Goal: Transaction & Acquisition: Purchase product/service

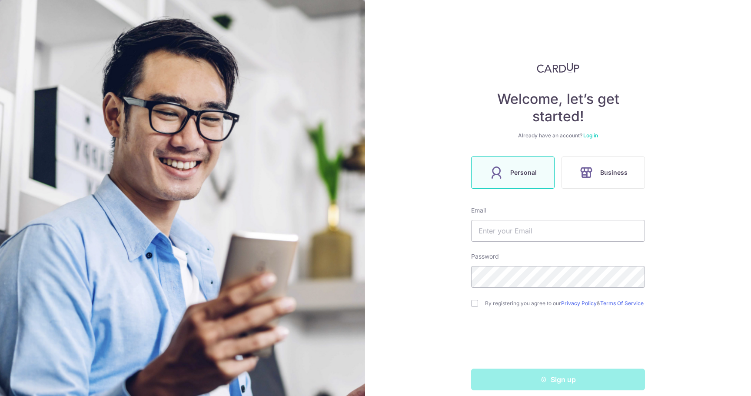
scroll to position [12, 0]
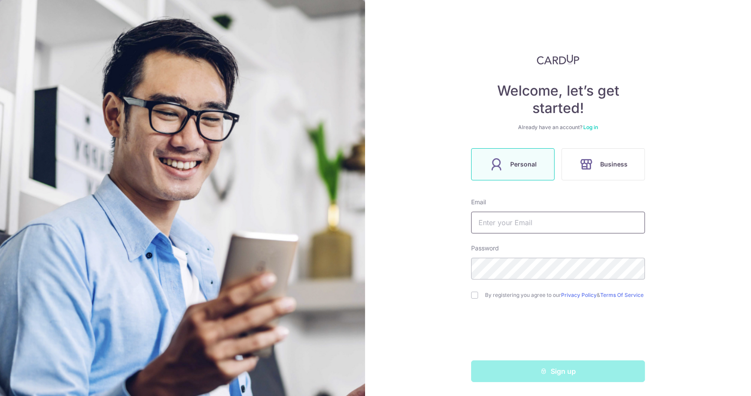
click at [503, 215] on input "text" at bounding box center [558, 223] width 174 height 22
type input "robiehere@hotmail.com"
click at [474, 293] on input "checkbox" at bounding box center [474, 294] width 7 height 7
checkbox input "true"
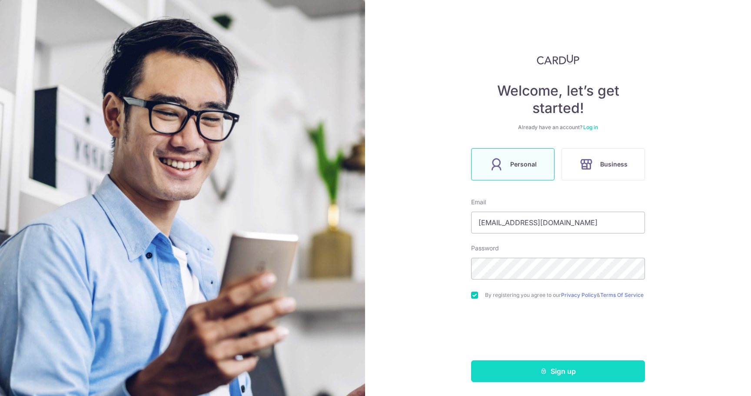
click at [568, 368] on button "Sign up" at bounding box center [558, 371] width 174 height 22
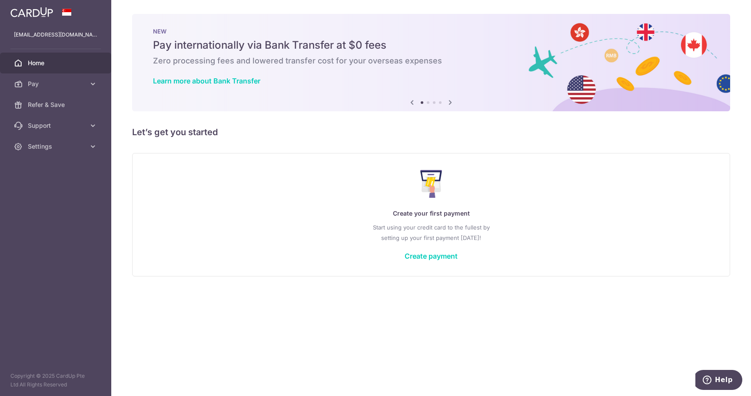
click at [451, 102] on icon at bounding box center [450, 102] width 10 height 11
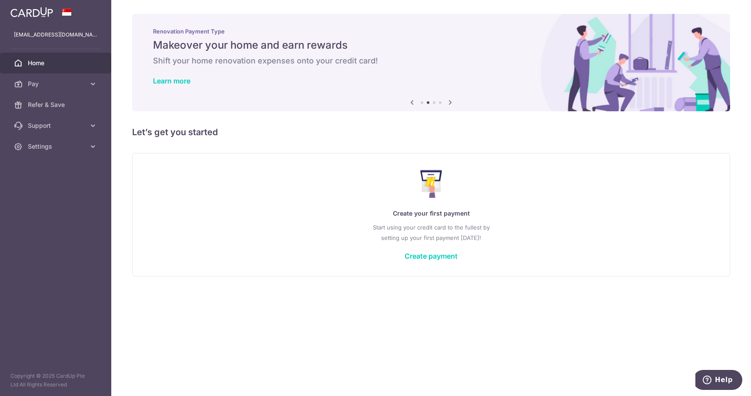
click at [451, 102] on icon at bounding box center [450, 102] width 10 height 11
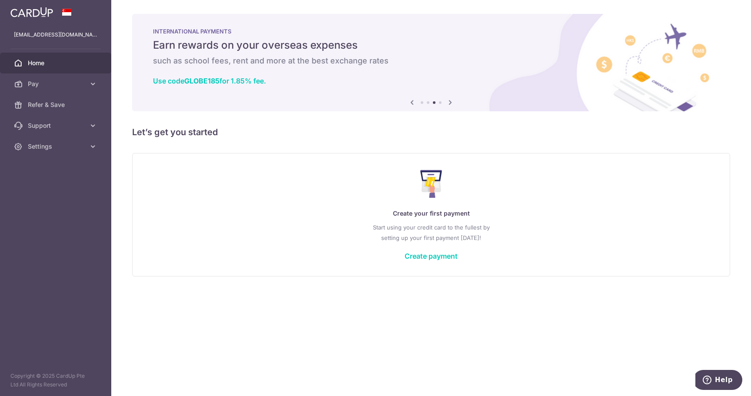
click at [451, 102] on icon at bounding box center [450, 102] width 10 height 11
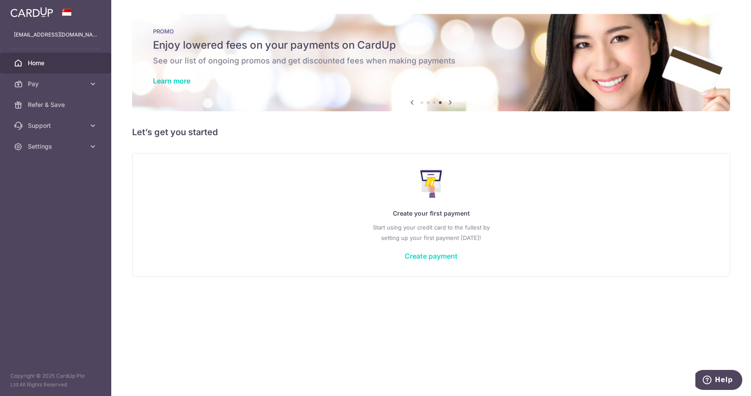
click at [424, 257] on link "Create payment" at bounding box center [430, 255] width 53 height 9
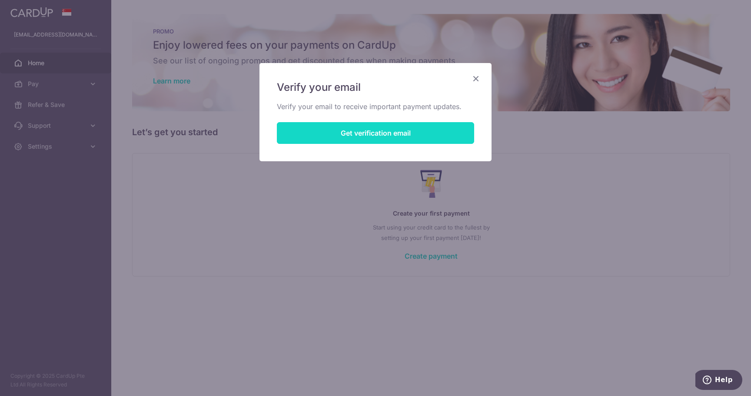
click at [349, 130] on button "Get verification email" at bounding box center [375, 133] width 197 height 22
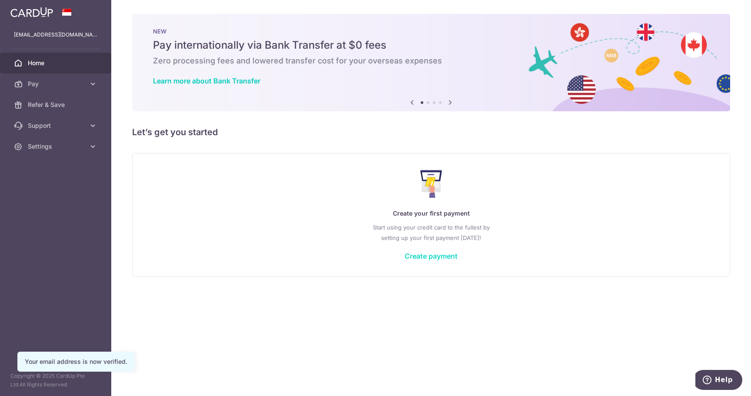
click at [423, 257] on link "Create payment" at bounding box center [430, 255] width 53 height 9
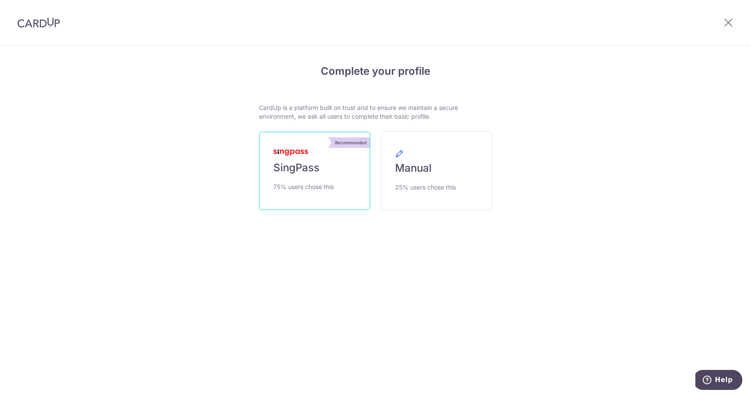
click at [333, 175] on link "Recommended SingPass 75% users chose this" at bounding box center [314, 171] width 111 height 78
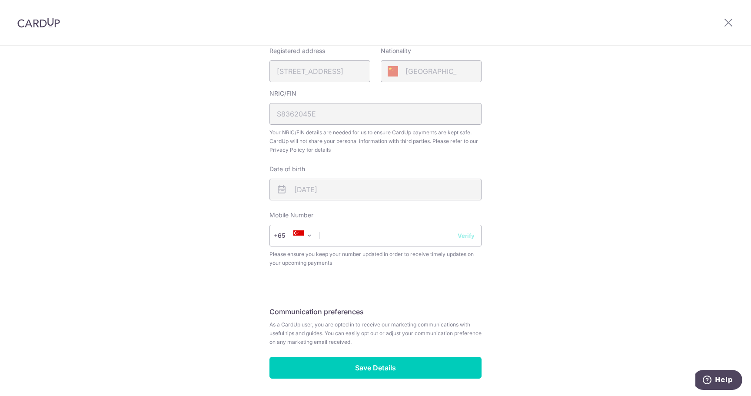
scroll to position [248, 0]
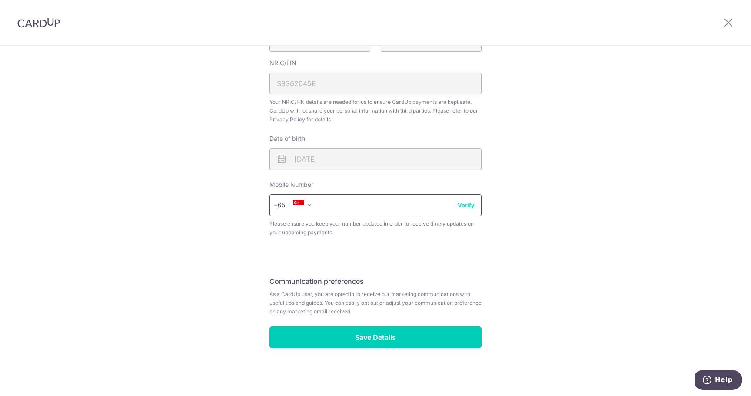
click at [378, 204] on input "text" at bounding box center [375, 205] width 212 height 22
type input "92351765"
click at [580, 205] on div "Review your details Your Details Please provide your full name as per your NRIC…" at bounding box center [375, 96] width 751 height 597
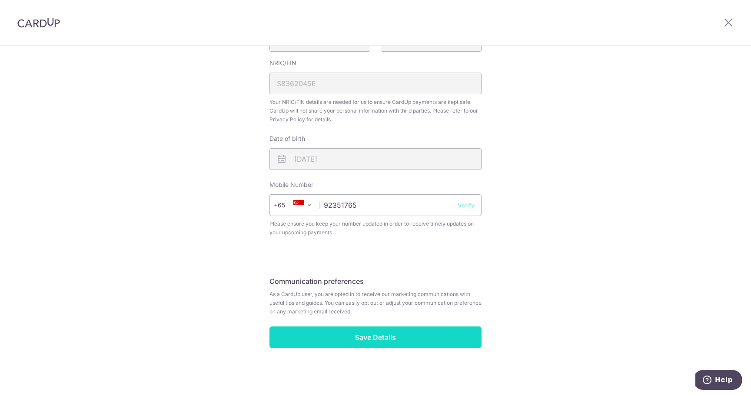
click at [390, 337] on input "Save Details" at bounding box center [375, 337] width 212 height 22
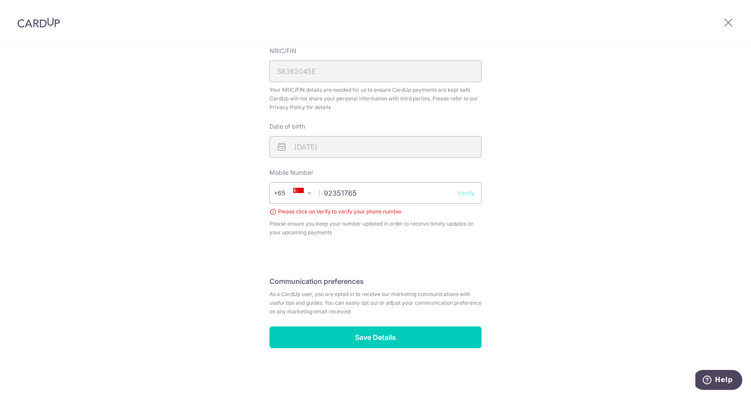
drag, startPoint x: 304, startPoint y: 311, endPoint x: 374, endPoint y: 314, distance: 70.4
click at [374, 314] on span "As a CardUp user, you are opted in to receive our marketing communications with…" at bounding box center [375, 303] width 212 height 26
click at [467, 190] on button "Verify" at bounding box center [465, 193] width 17 height 9
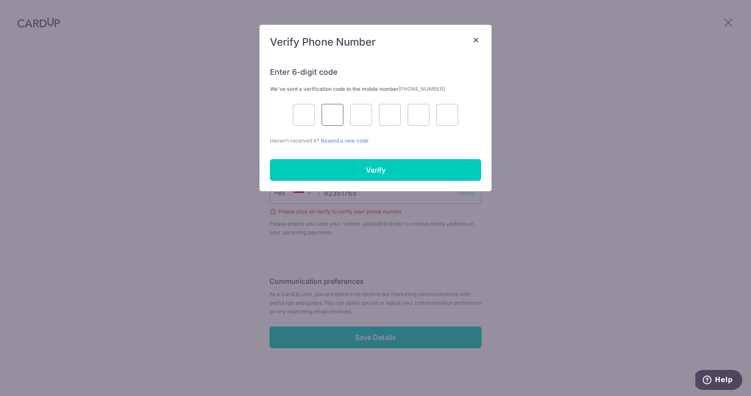
drag, startPoint x: 314, startPoint y: 114, endPoint x: 323, endPoint y: 117, distance: 9.0
click at [316, 115] on div at bounding box center [375, 115] width 211 height 22
click at [309, 119] on input "text" at bounding box center [304, 115] width 22 height 22
type input "5"
type input "2"
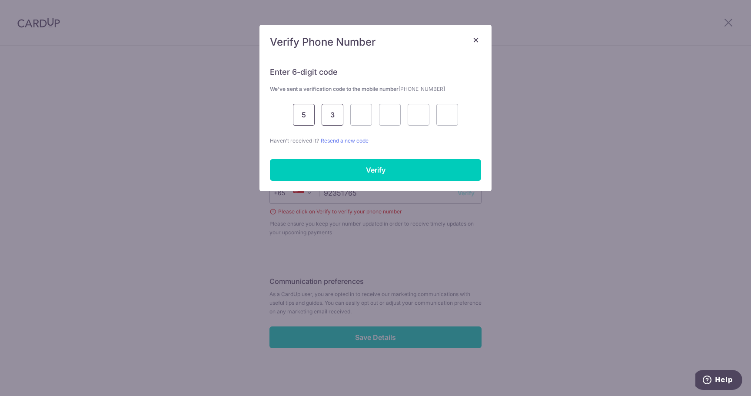
type input "3"
type input "7"
type input "2"
type input "9"
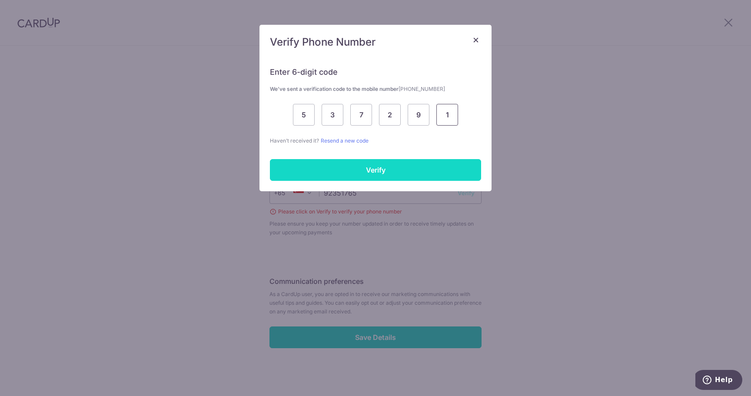
type input "1"
click at [363, 164] on input "Verify" at bounding box center [375, 170] width 211 height 22
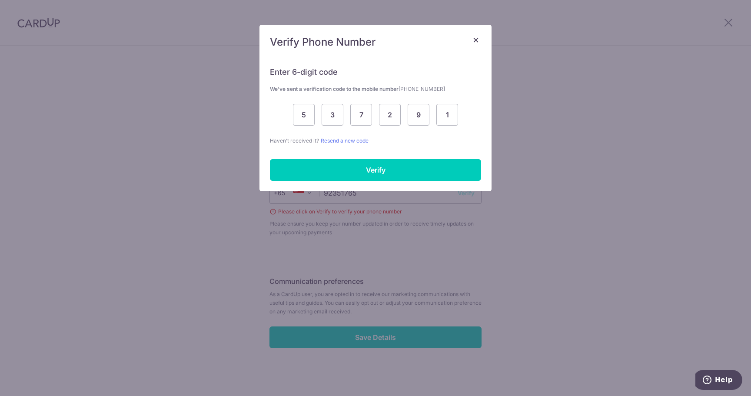
scroll to position [248, 0]
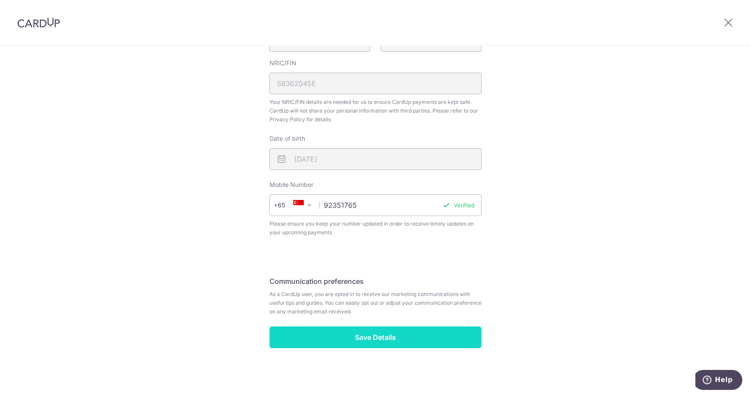
click at [392, 335] on input "Save Details" at bounding box center [375, 337] width 212 height 22
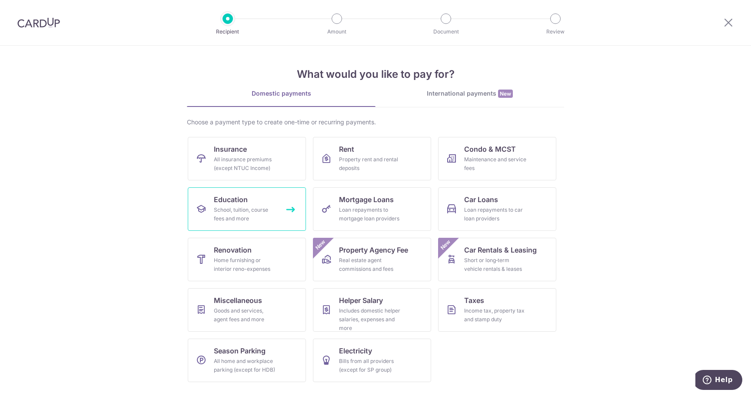
click at [236, 208] on div "School, tuition, course fees and more" at bounding box center [245, 213] width 63 height 17
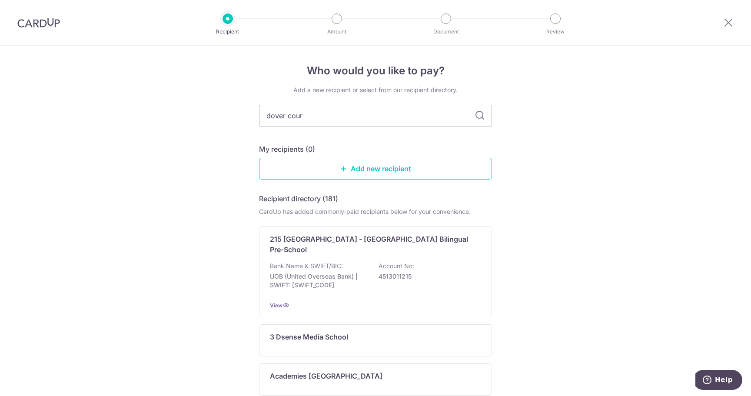
type input "dover court"
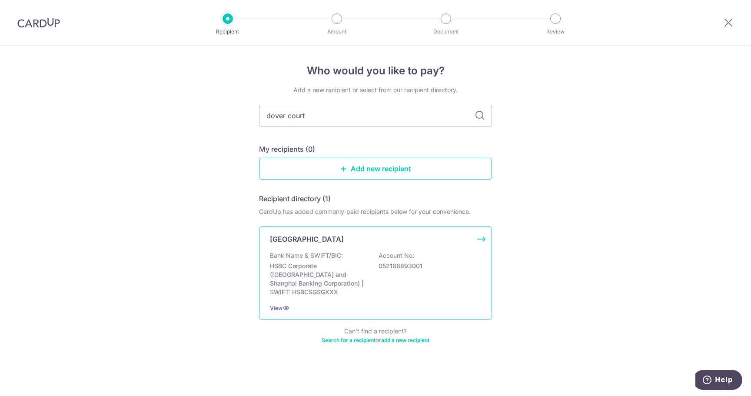
click at [382, 257] on p "Account No:" at bounding box center [396, 255] width 36 height 9
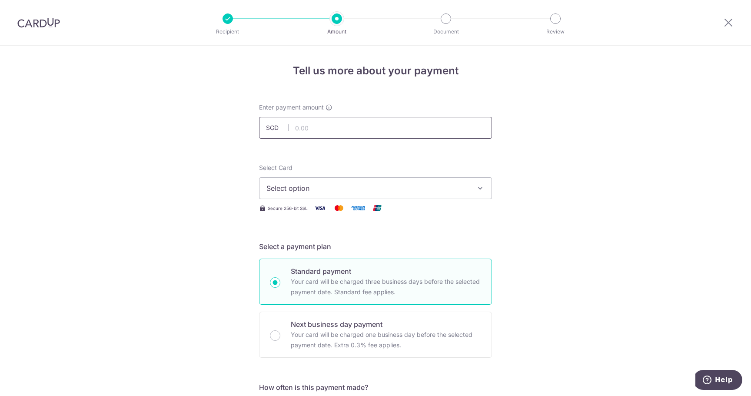
click at [349, 124] on input "text" at bounding box center [375, 128] width 233 height 22
type input "3,000.00"
click at [431, 184] on span "Select option" at bounding box center [367, 188] width 202 height 10
click at [313, 213] on span "Add credit card" at bounding box center [383, 212] width 202 height 9
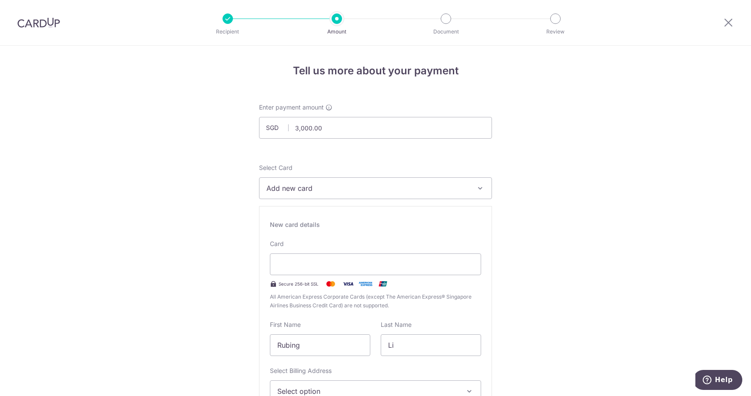
scroll to position [72, 0]
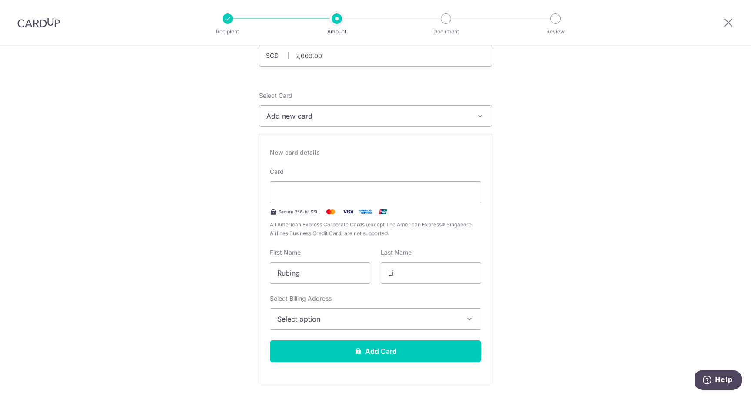
type input "11 / 2028"
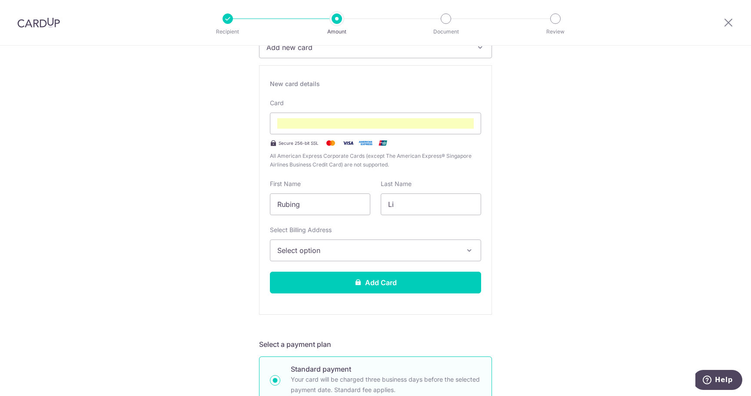
scroll to position [145, 0]
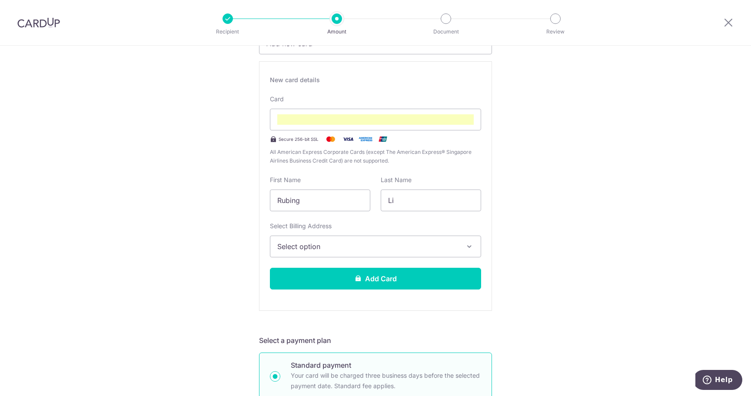
click at [319, 246] on span "Select option" at bounding box center [367, 246] width 181 height 10
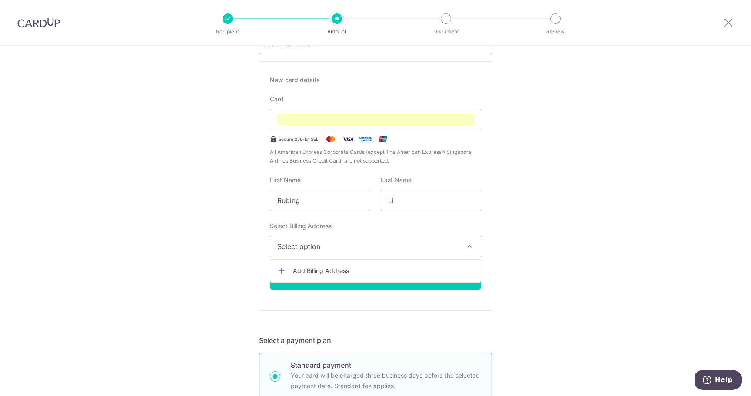
click at [320, 267] on span "Add Billing Address" at bounding box center [383, 270] width 181 height 9
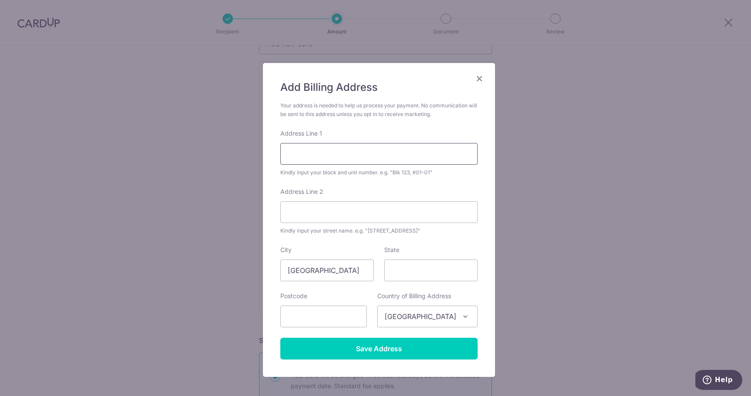
click at [364, 149] on input "Address Line 1" at bounding box center [378, 154] width 197 height 22
type input "57 GRANGE ROAD"
type input "#15-04 GRAMERCY PARK"
type input "SINGAPORE"
type input "249569"
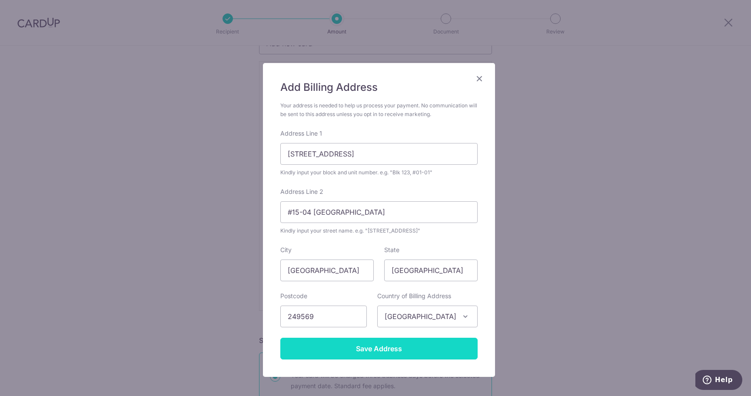
click at [384, 348] on input "Save Address" at bounding box center [378, 348] width 197 height 22
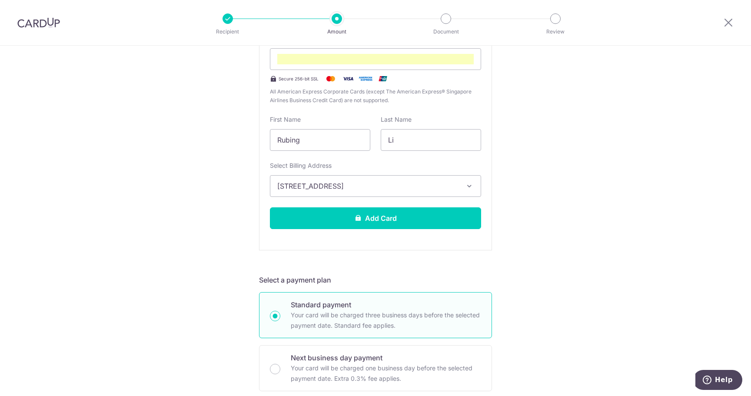
scroll to position [217, 0]
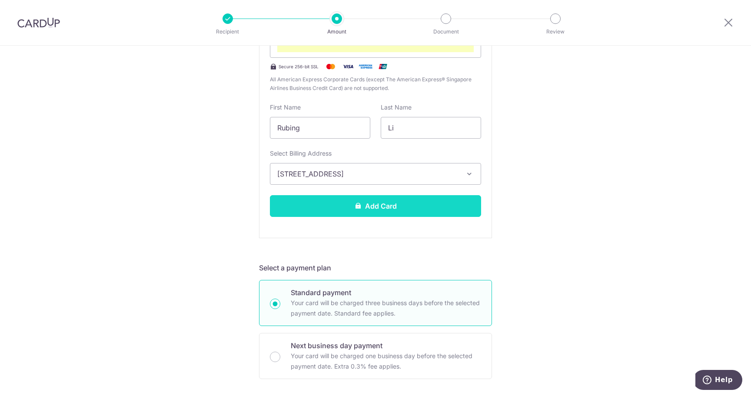
click at [420, 207] on button "Add Card" at bounding box center [375, 206] width 211 height 22
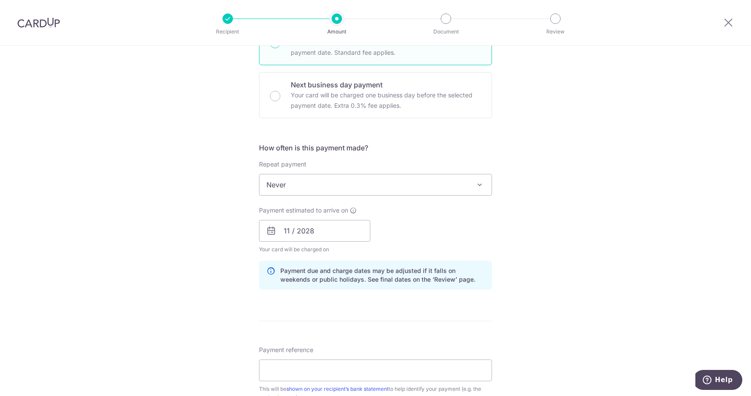
scroll to position [217, 0]
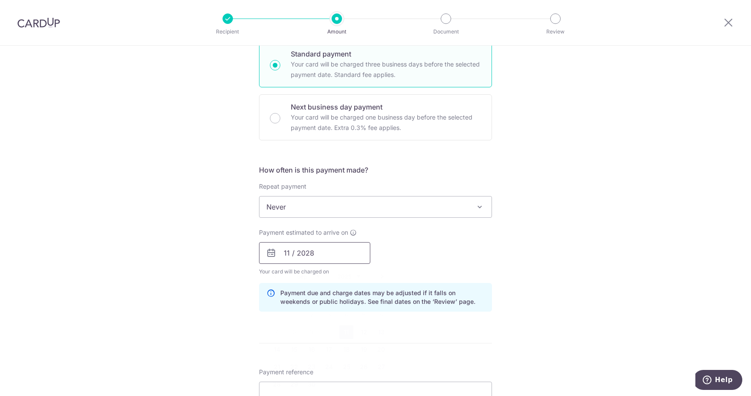
click at [333, 250] on input "11 / 2028" at bounding box center [314, 253] width 111 height 22
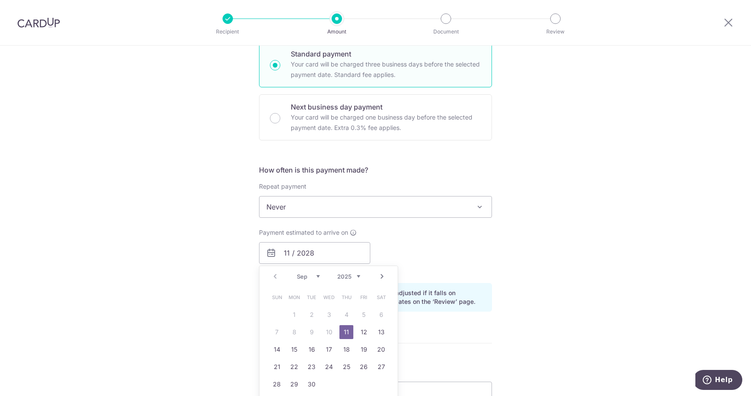
click at [343, 336] on link "11" at bounding box center [346, 332] width 14 height 14
type input "11/09/2025"
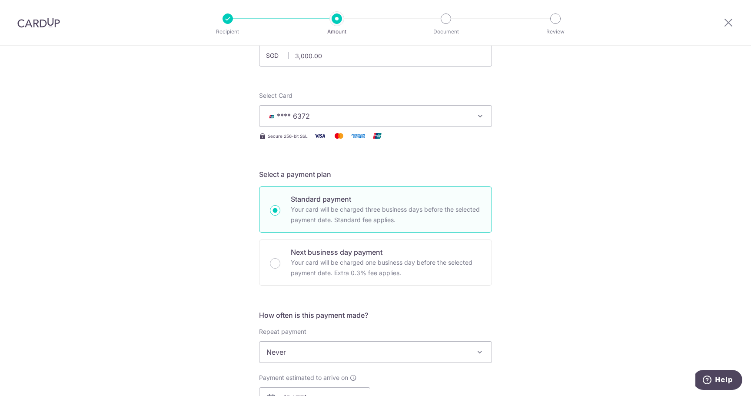
scroll to position [0, 0]
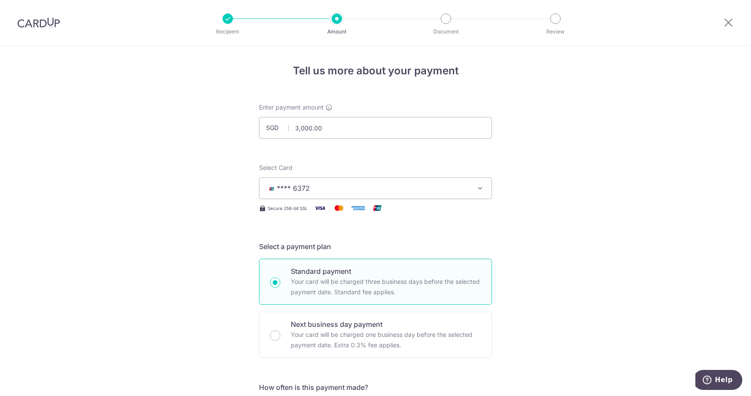
drag, startPoint x: 334, startPoint y: 0, endPoint x: 415, endPoint y: 38, distance: 89.0
click at [43, 20] on img at bounding box center [38, 22] width 43 height 10
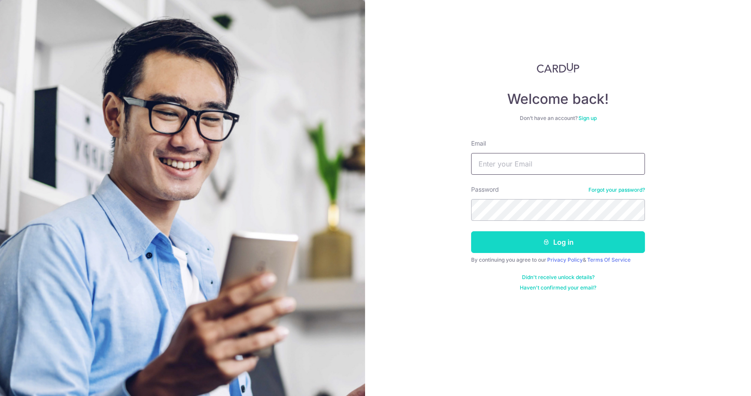
type input "[EMAIL_ADDRESS][DOMAIN_NAME]"
click at [520, 244] on button "Log in" at bounding box center [558, 242] width 174 height 22
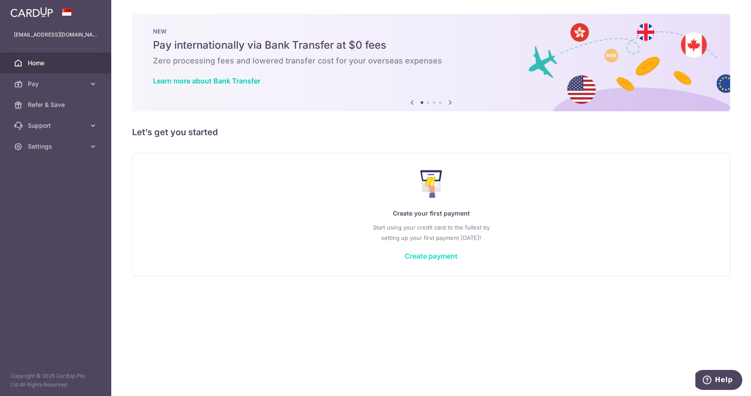
click at [445, 254] on link "Create payment" at bounding box center [430, 255] width 53 height 9
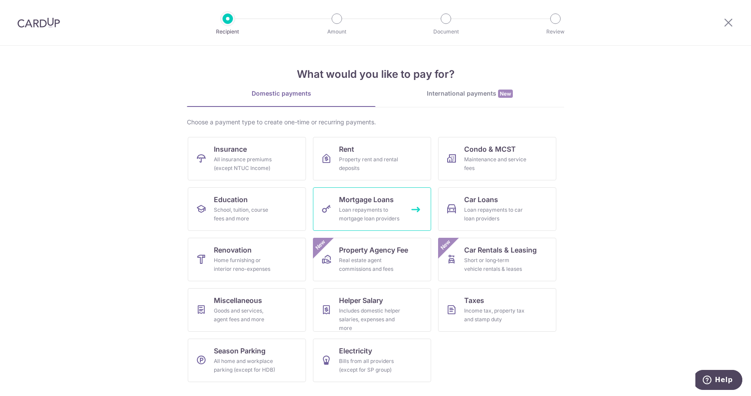
click at [400, 199] on link "Mortgage Loans Loan repayments to mortgage loan providers" at bounding box center [372, 208] width 118 height 43
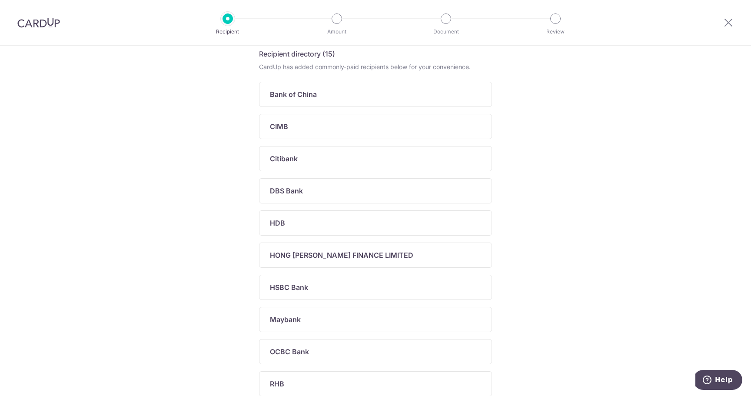
scroll to position [217, 0]
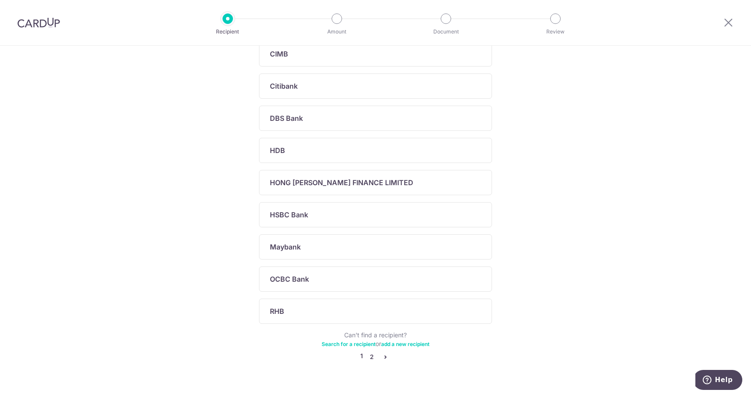
click at [370, 354] on link "2" at bounding box center [371, 356] width 10 height 10
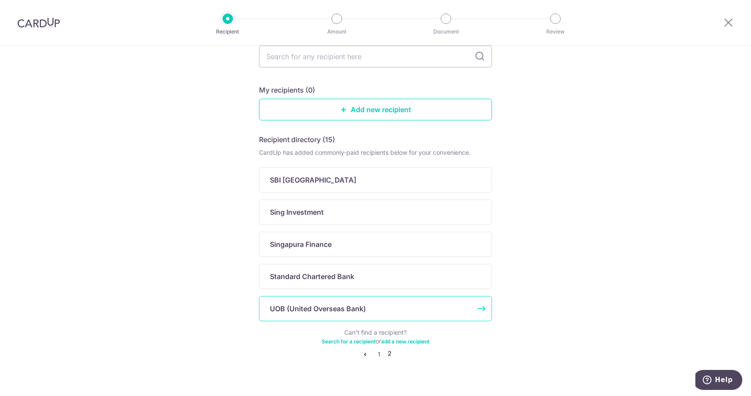
click at [311, 309] on p "UOB (United Overseas Bank)" at bounding box center [318, 308] width 96 height 10
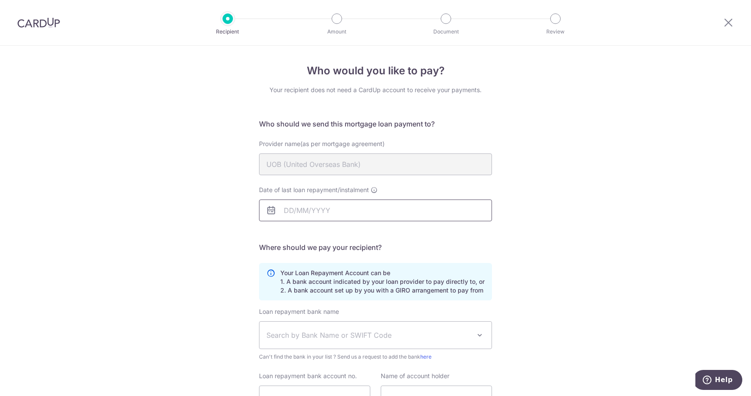
click at [311, 209] on input "Date of last loan repayment/instalment" at bounding box center [375, 210] width 233 height 22
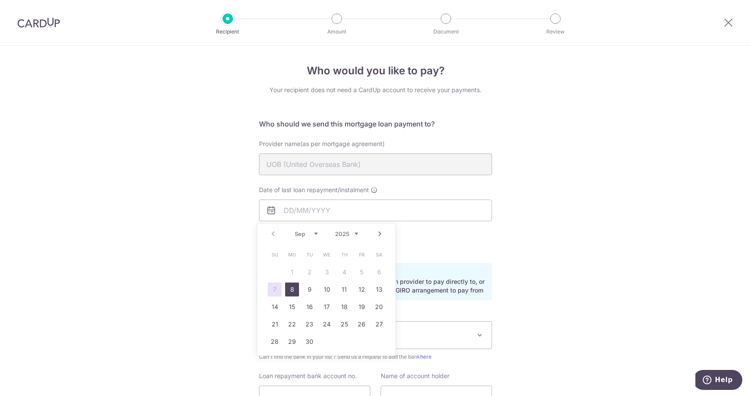
click at [291, 289] on link "8" at bounding box center [292, 289] width 14 height 14
type input "08/09/2025"
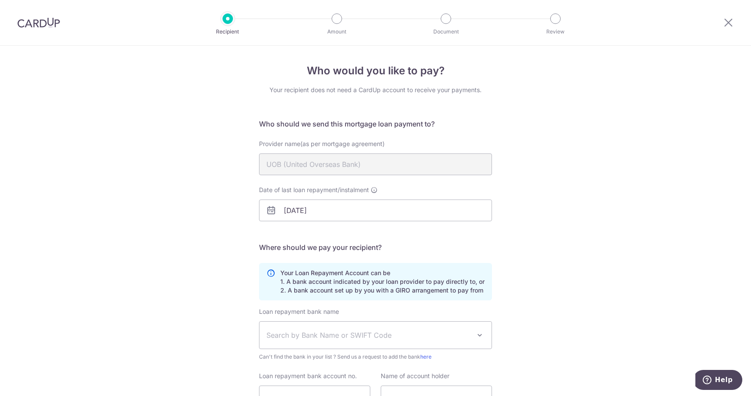
click at [215, 275] on div "Who would you like to pay? Your recipient does not need a CardUp account to rec…" at bounding box center [375, 261] width 751 height 431
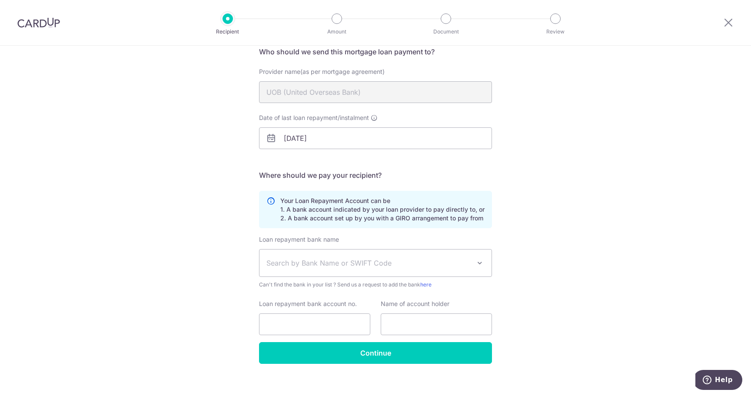
scroll to position [81, 0]
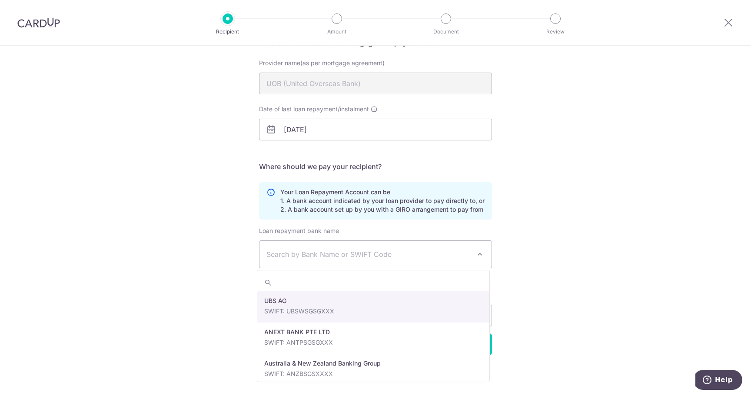
click at [486, 255] on span "Search by Bank Name or SWIFT Code" at bounding box center [375, 254] width 232 height 27
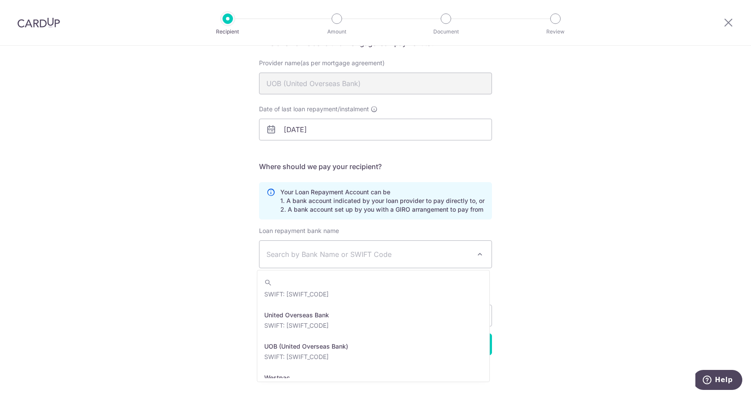
scroll to position [1905, 0]
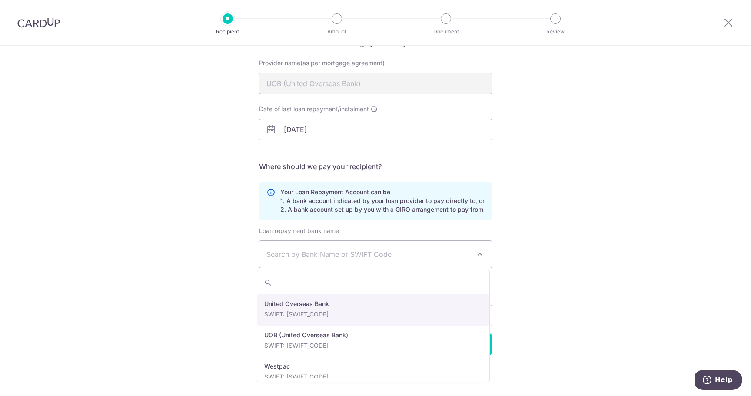
select select "23668"
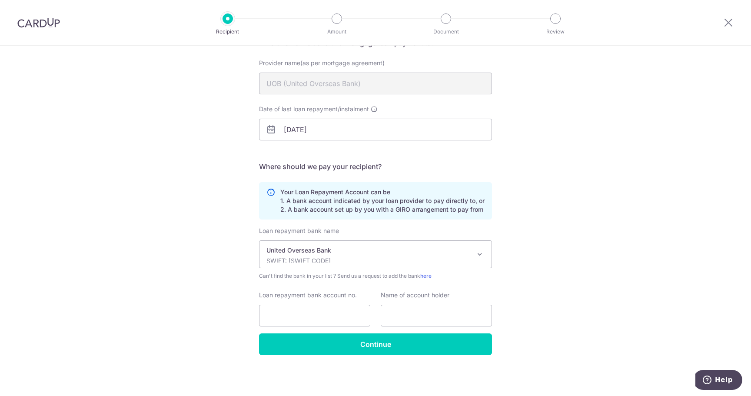
click at [214, 285] on div "Who would you like to pay? Your recipient does not need a CardUp account to rec…" at bounding box center [375, 180] width 751 height 431
click at [352, 295] on label "Loan repayment bank account no." at bounding box center [308, 295] width 98 height 9
click at [352, 304] on input "Loan repayment bank account no." at bounding box center [314, 315] width 111 height 22
click at [444, 299] on label "Name of account holder" at bounding box center [414, 295] width 69 height 9
click at [416, 314] on input "text" at bounding box center [435, 315] width 111 height 22
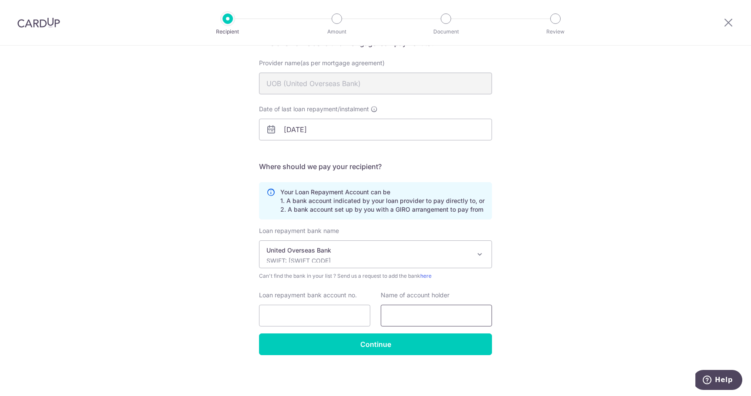
type input "RUBING LI"
click at [301, 312] on input "Loan repayment bank account no." at bounding box center [314, 315] width 111 height 22
click at [659, 211] on div "Who would you like to pay? Your recipient does not need a CardUp account to rec…" at bounding box center [375, 180] width 751 height 431
click at [305, 294] on label "Loan repayment bank account no." at bounding box center [308, 295] width 98 height 9
click at [305, 304] on input "Loan repayment bank account no." at bounding box center [314, 315] width 111 height 22
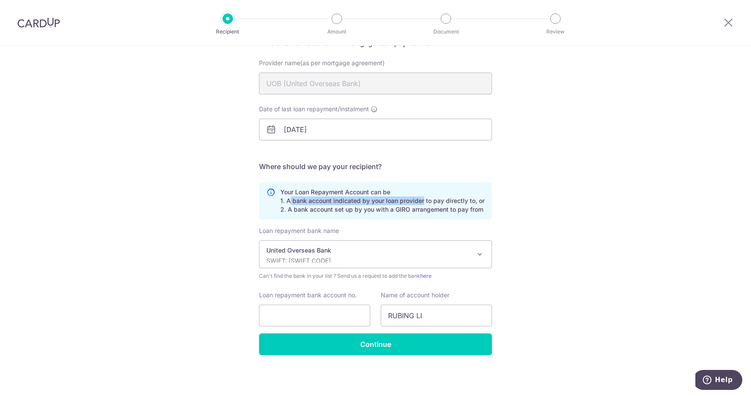
drag, startPoint x: 285, startPoint y: 201, endPoint x: 420, endPoint y: 202, distance: 134.2
click at [420, 202] on p "Your Loan Repayment Account can be 1. A bank account indicated by your loan pro…" at bounding box center [382, 201] width 204 height 26
drag, startPoint x: 425, startPoint y: 200, endPoint x: 470, endPoint y: 200, distance: 44.7
click at [470, 200] on p "Your Loan Repayment Account can be 1. A bank account indicated by your loan pro…" at bounding box center [382, 201] width 204 height 26
click at [341, 314] on input "Loan repayment bank account no." at bounding box center [314, 315] width 111 height 22
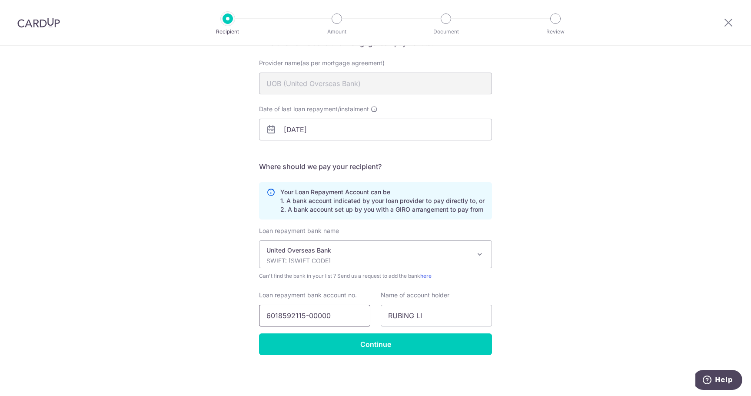
type input "6018592115-00000"
click at [562, 273] on div "Who would you like to pay? Your recipient does not need a CardUp account to rec…" at bounding box center [375, 180] width 751 height 431
drag, startPoint x: 434, startPoint y: 316, endPoint x: 457, endPoint y: 327, distance: 25.8
click at [377, 315] on div "Name of account holder RUBING LI" at bounding box center [436, 309] width 122 height 36
click at [626, 293] on div "Who would you like to pay? Your recipient does not need a CardUp account to rec…" at bounding box center [375, 180] width 751 height 431
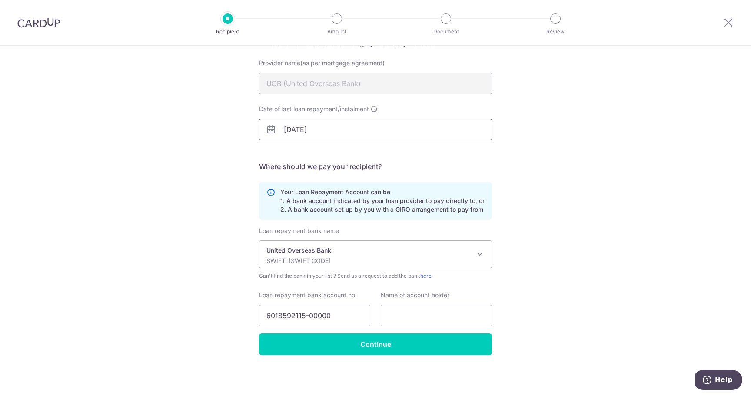
click at [317, 134] on input "08/09/2025" at bounding box center [375, 130] width 233 height 22
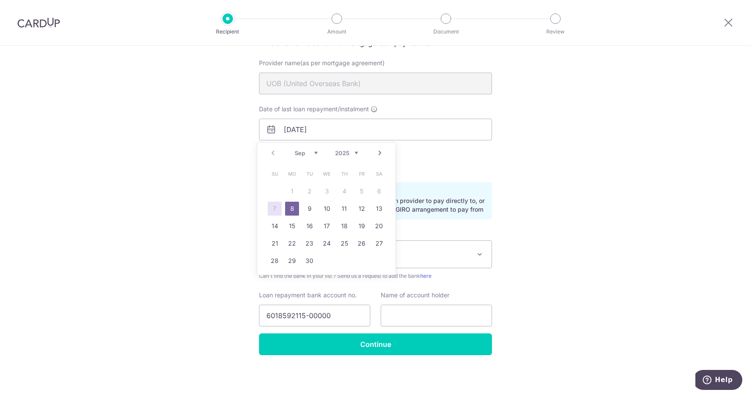
click at [380, 156] on link "Next" at bounding box center [379, 153] width 10 height 10
click at [326, 188] on link "1" at bounding box center [327, 191] width 14 height 14
type input "[DATE]"
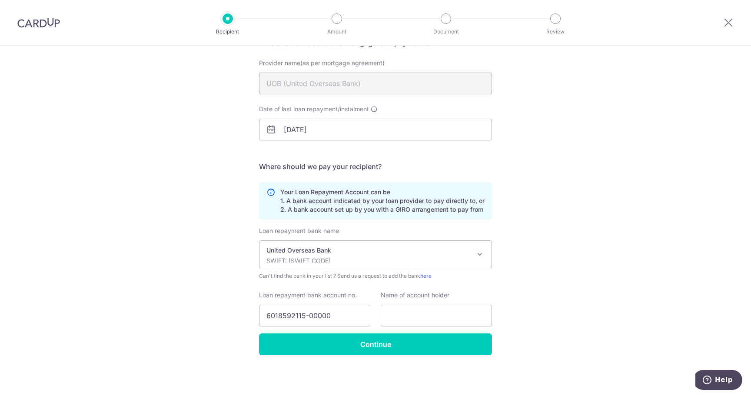
click at [587, 150] on div "Who would you like to pay? Your recipient does not need a CardUp account to rec…" at bounding box center [375, 180] width 751 height 431
click at [612, 218] on div "Who would you like to pay? Your recipient does not need a CardUp account to rec…" at bounding box center [375, 180] width 751 height 431
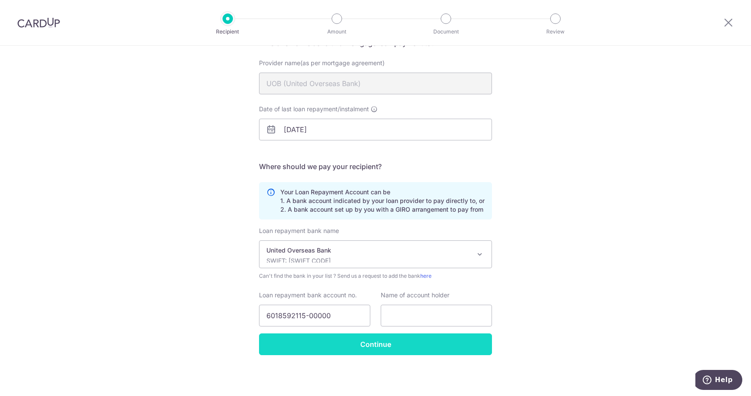
click at [405, 343] on input "Continue" at bounding box center [375, 344] width 233 height 22
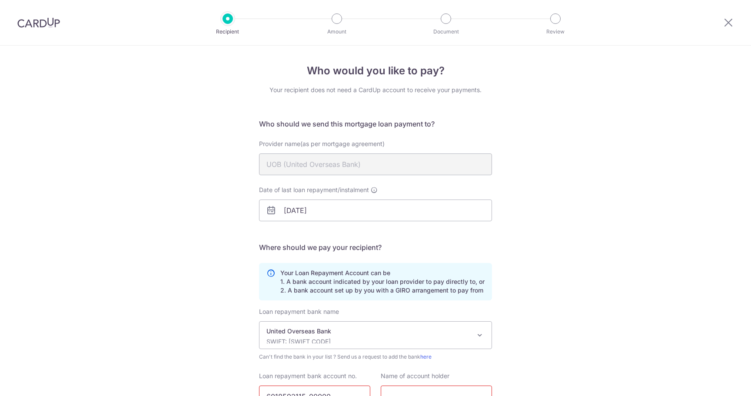
scroll to position [102, 0]
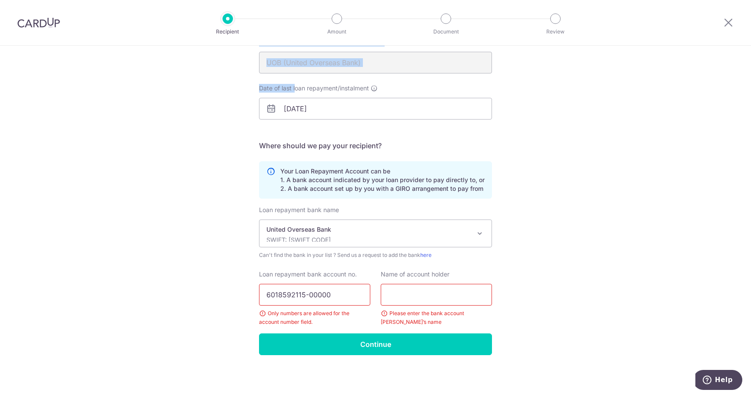
drag, startPoint x: 247, startPoint y: 50, endPoint x: 292, endPoint y: 84, distance: 56.6
click at [292, 84] on div "Who would you like to pay? Your recipient does not need a CardUp account to rec…" at bounding box center [375, 170] width 751 height 452
click at [635, 152] on div "Who would you like to pay? Your recipient does not need a CardUp account to rec…" at bounding box center [375, 170] width 751 height 452
